Goal: Navigation & Orientation: Find specific page/section

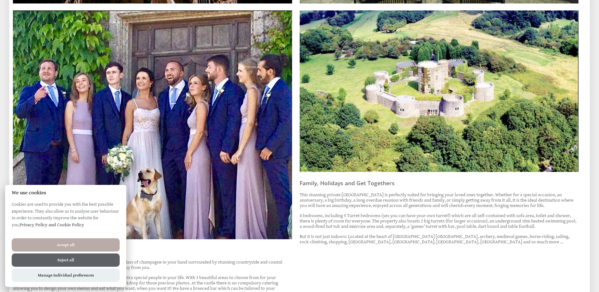
scroll to position [316, 0]
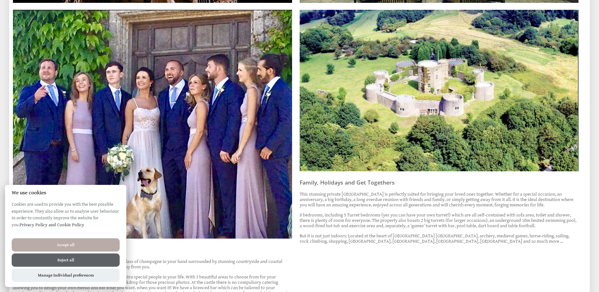
click at [366, 213] on p "8 bedrooms, including 5 Turret bedrooms (yes you can have your own turret!) whi…" at bounding box center [439, 220] width 279 height 16
click at [71, 259] on button "Reject all" at bounding box center [66, 259] width 108 height 13
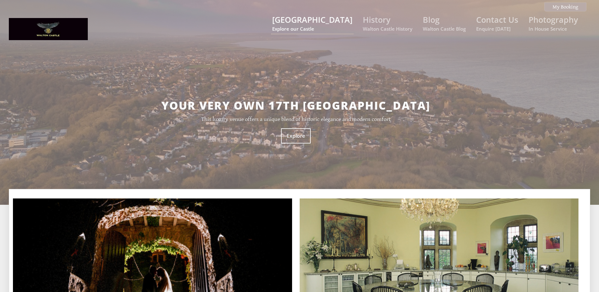
click at [323, 30] on small "Explore our Castle" at bounding box center [312, 29] width 80 height 6
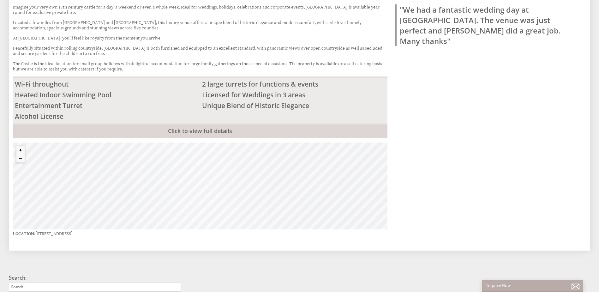
scroll to position [253, 0]
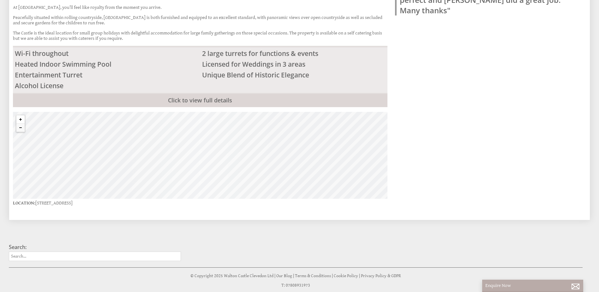
click at [19, 119] on button "Zoom in" at bounding box center [20, 119] width 8 height 8
click at [20, 119] on button "Zoom in" at bounding box center [20, 119] width 8 height 8
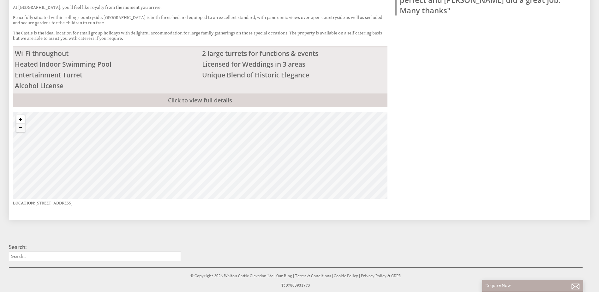
click at [20, 119] on button "Zoom in" at bounding box center [20, 119] width 8 height 8
drag, startPoint x: 230, startPoint y: 140, endPoint x: 219, endPoint y: 161, distance: 23.9
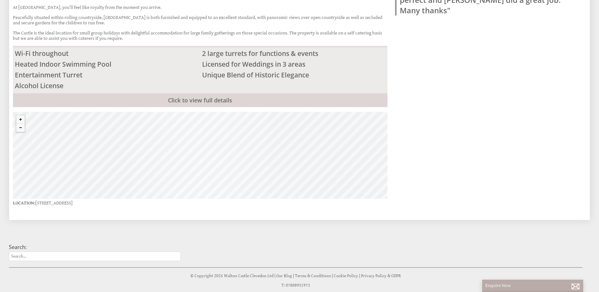
click at [268, 194] on div "© MapTiler © OpenStreetMap contributors" at bounding box center [200, 155] width 375 height 87
drag, startPoint x: 205, startPoint y: 147, endPoint x: 214, endPoint y: 167, distance: 22.4
click at [214, 167] on div "© MapTiler © OpenStreetMap contributors" at bounding box center [200, 155] width 375 height 87
drag, startPoint x: 186, startPoint y: 141, endPoint x: 135, endPoint y: 149, distance: 51.1
click at [196, 166] on div "© MapTiler © OpenStreetMap contributors" at bounding box center [200, 155] width 375 height 87
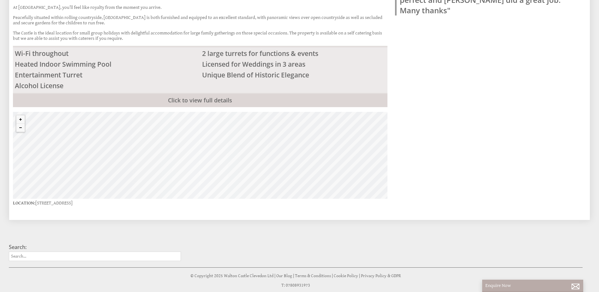
drag, startPoint x: 167, startPoint y: 143, endPoint x: 174, endPoint y: 162, distance: 20.6
click at [174, 162] on div "© MapTiler © OpenStreetMap contributors" at bounding box center [200, 155] width 375 height 87
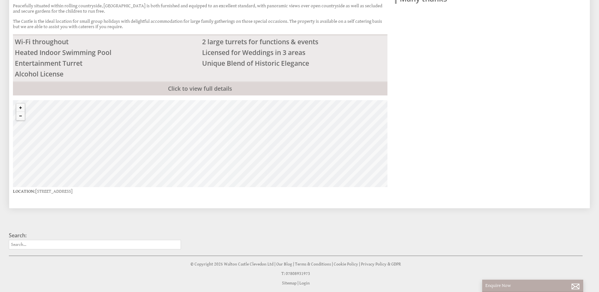
drag, startPoint x: 180, startPoint y: 139, endPoint x: 178, endPoint y: 110, distance: 28.8
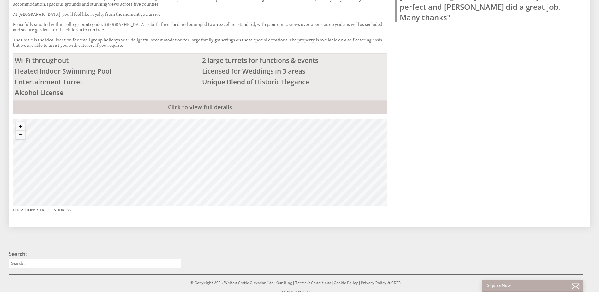
click at [186, 155] on div "© MapTiler © OpenStreetMap contributors" at bounding box center [200, 162] width 375 height 87
